Goal: Obtain resource: Obtain resource

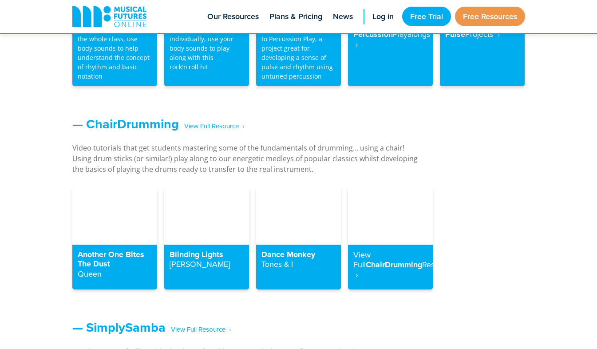
scroll to position [920, 0]
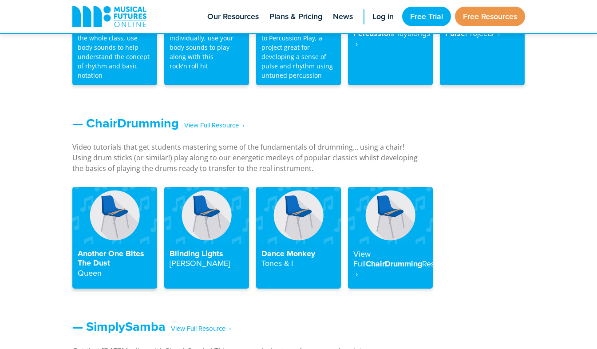
click at [86, 265] on h4 "Another One Bites The Dust Queen" at bounding box center [115, 263] width 74 height 29
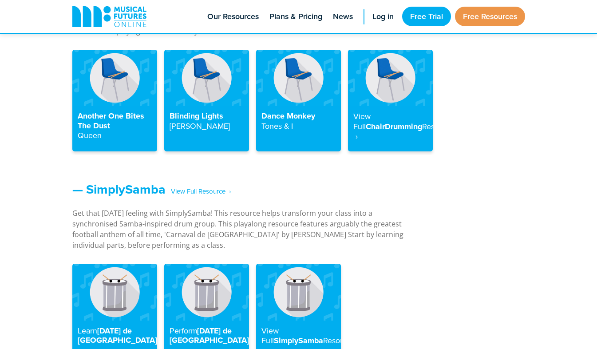
scroll to position [920, 0]
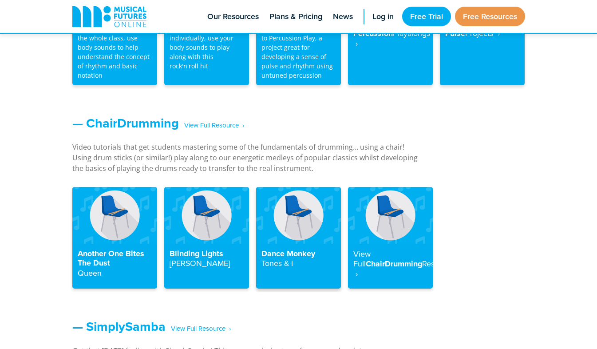
click at [297, 252] on h4 "Dance Monkey Tones & I" at bounding box center [298, 259] width 74 height 20
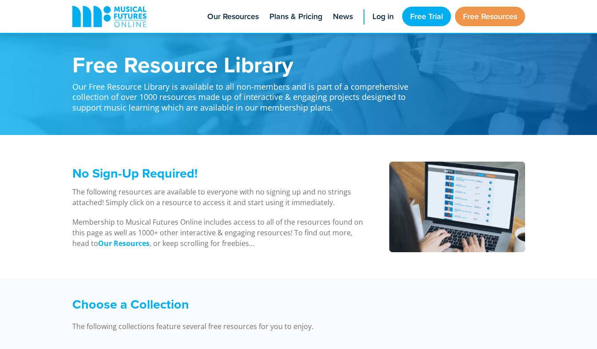
scroll to position [920, 0]
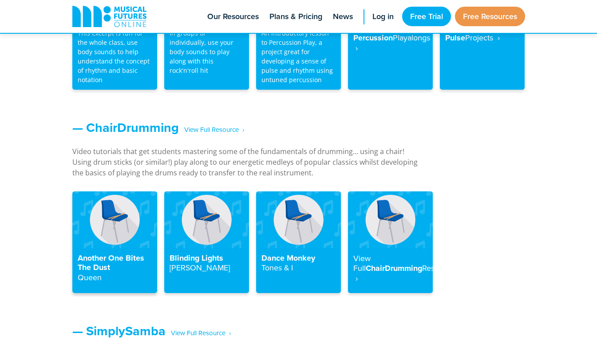
click at [87, 260] on h4 "Another One Bites The Dust Queen" at bounding box center [115, 267] width 74 height 29
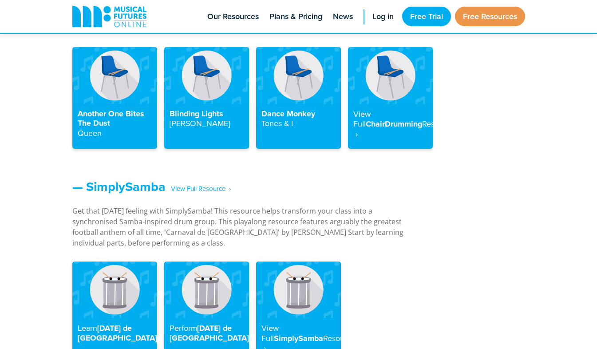
scroll to position [920, 0]
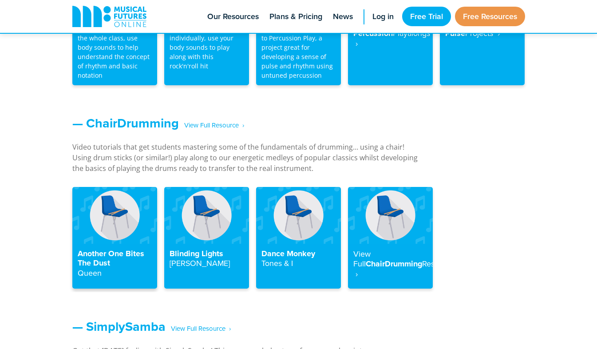
click at [114, 266] on h4 "Another One Bites The Dust Queen" at bounding box center [115, 263] width 74 height 29
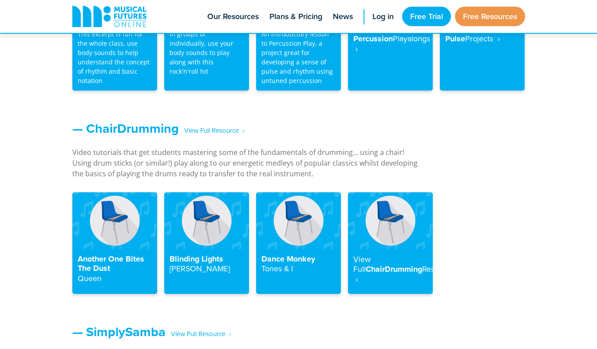
scroll to position [907, 0]
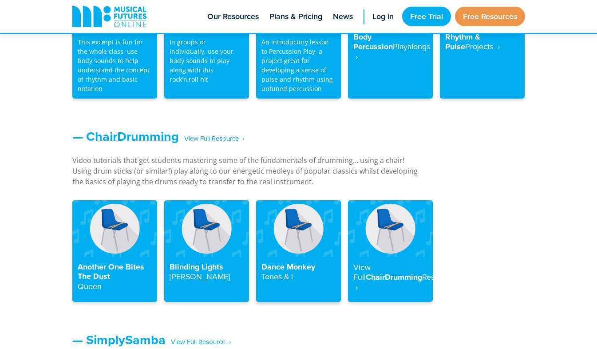
click at [274, 275] on strong "Tones & I" at bounding box center [277, 276] width 32 height 11
